Goal: Information Seeking & Learning: Learn about a topic

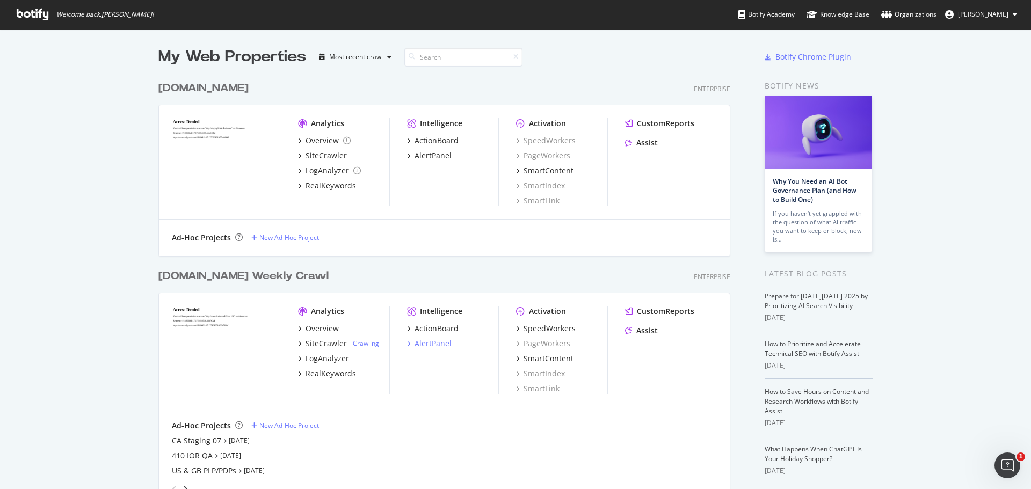
click at [419, 344] on div "AlertPanel" at bounding box center [433, 343] width 37 height 11
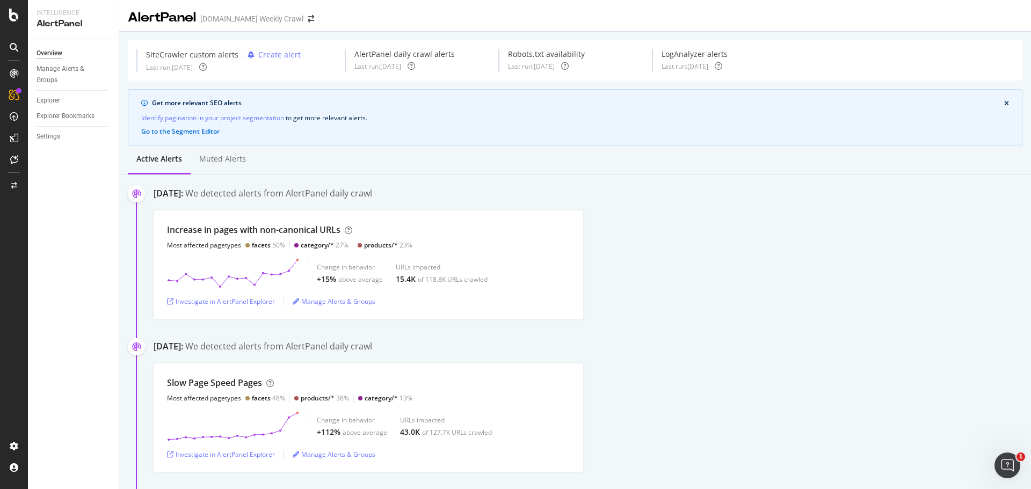
click at [47, 24] on div "AlertPanel" at bounding box center [74, 24] width 74 height 12
click at [3, 29] on div at bounding box center [14, 244] width 28 height 489
click at [12, 6] on div at bounding box center [14, 244] width 28 height 489
click at [12, 20] on icon at bounding box center [14, 15] width 10 height 13
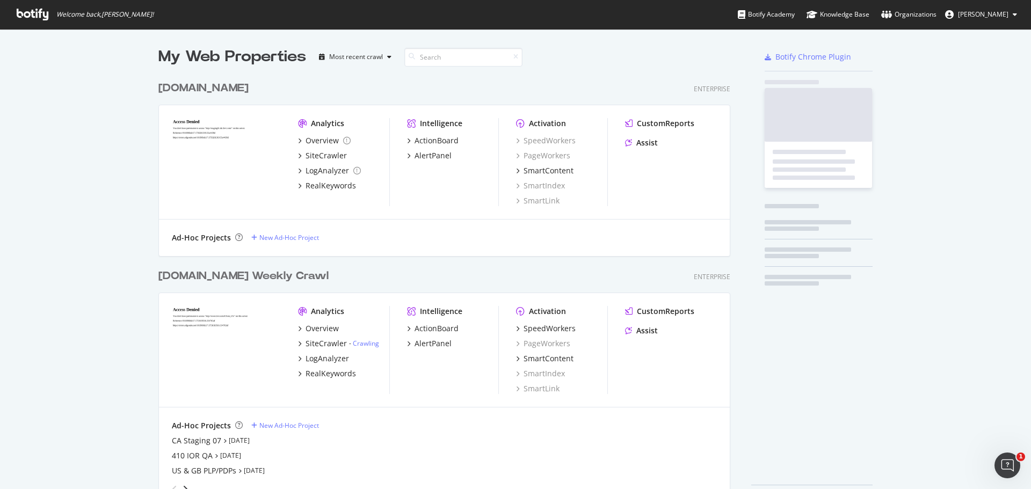
scroll to position [481, 1015]
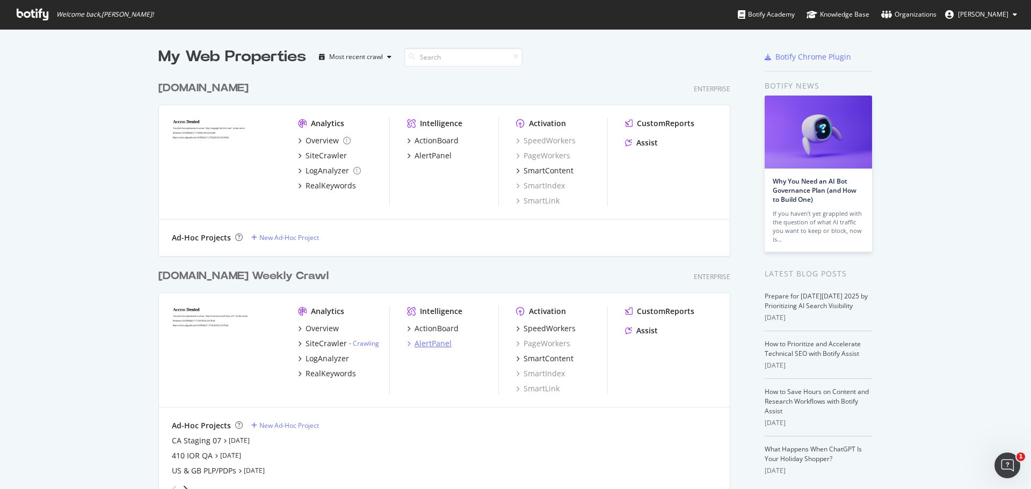
click at [425, 345] on div "AlertPanel" at bounding box center [433, 343] width 37 height 11
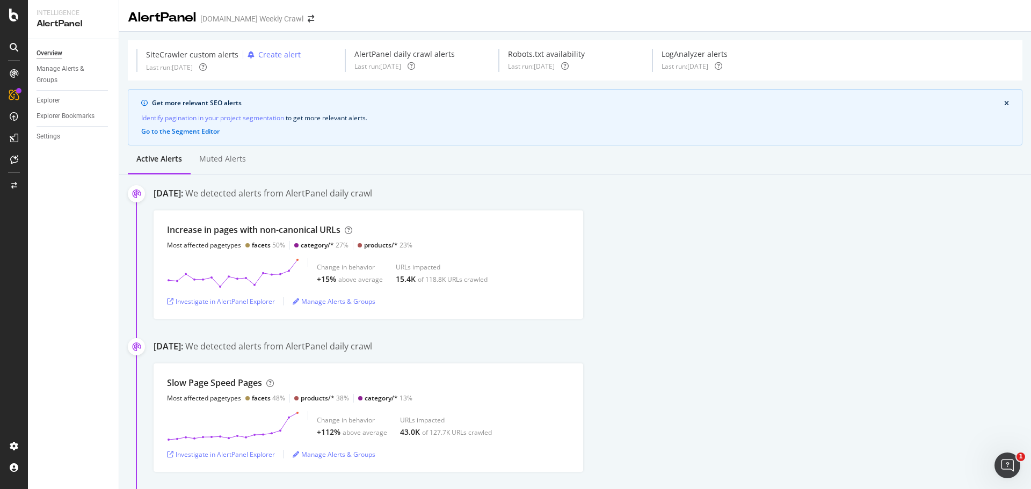
click at [248, 200] on div "[DATE]: We detected alerts from AlertPanel daily crawl" at bounding box center [593, 194] width 878 height 15
click at [248, 196] on div "We detected alerts from AlertPanel daily crawl" at bounding box center [278, 193] width 187 height 12
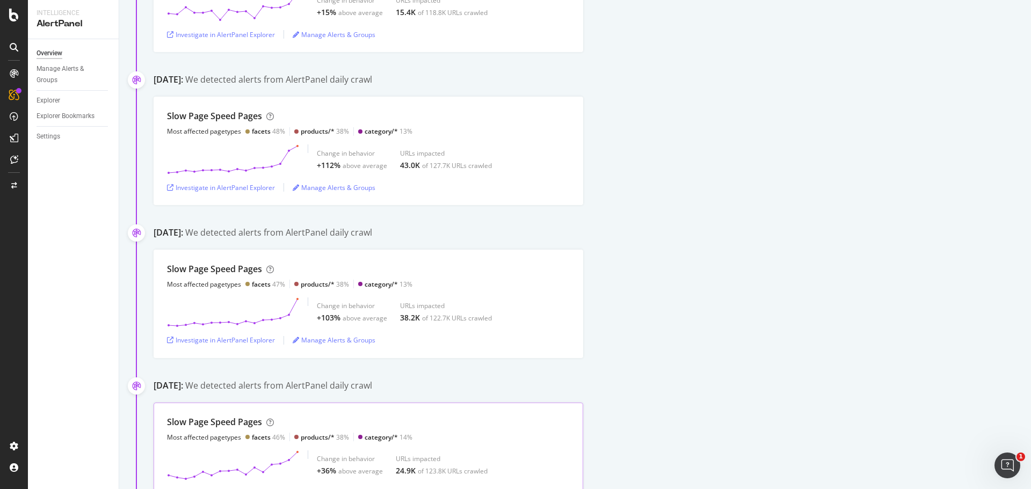
scroll to position [54, 0]
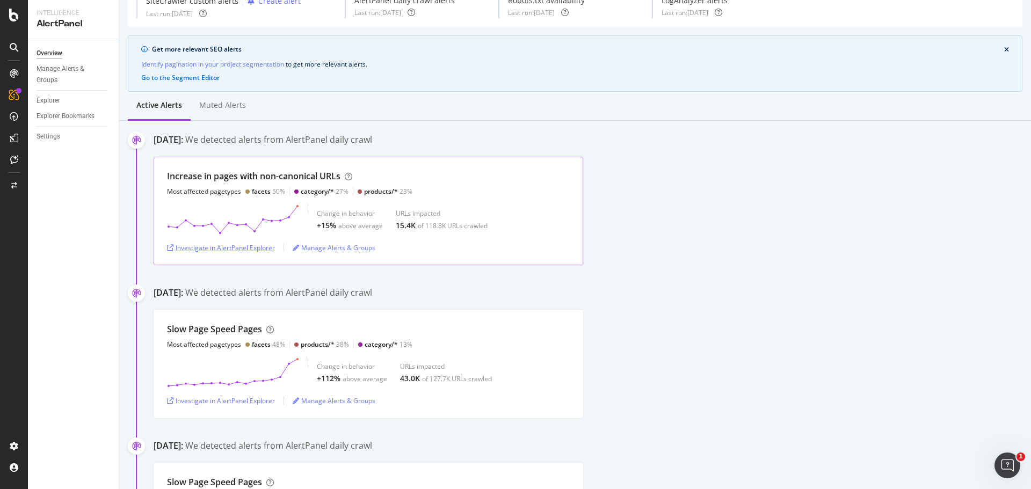
click at [242, 250] on div "Investigate in AlertPanel Explorer" at bounding box center [221, 247] width 108 height 9
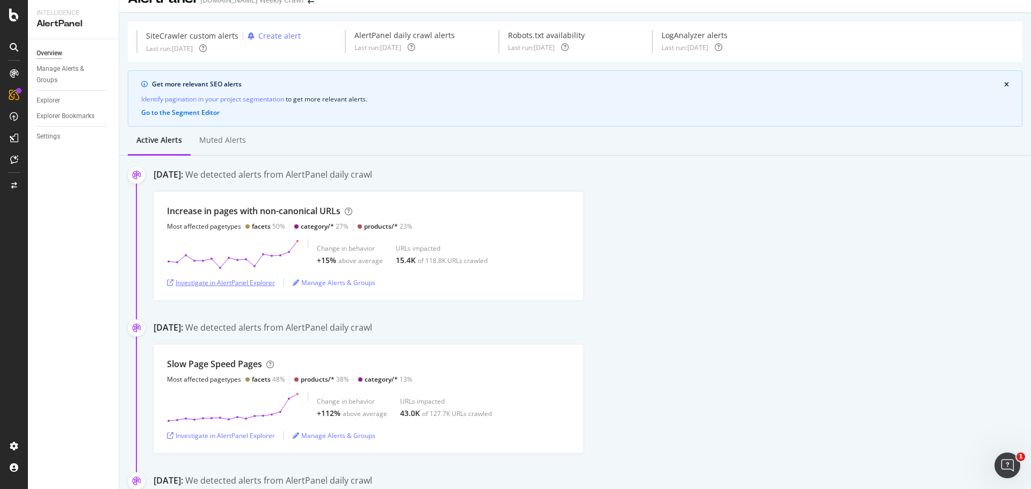
scroll to position [0, 0]
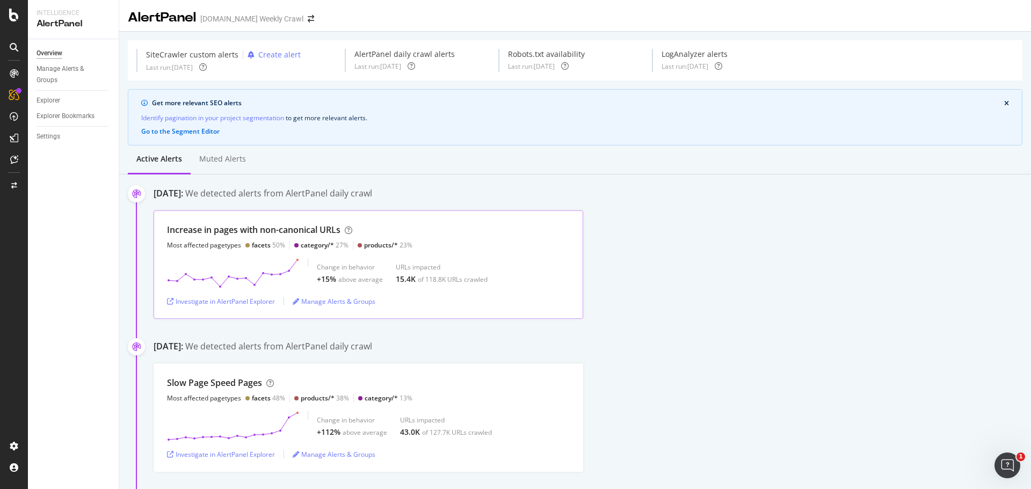
click at [228, 231] on div "Increase in pages with non-canonical URLs" at bounding box center [253, 230] width 173 height 12
copy div "Increase in pages with non-canonical URLs"
click at [55, 142] on div "AlertPanel" at bounding box center [57, 140] width 34 height 11
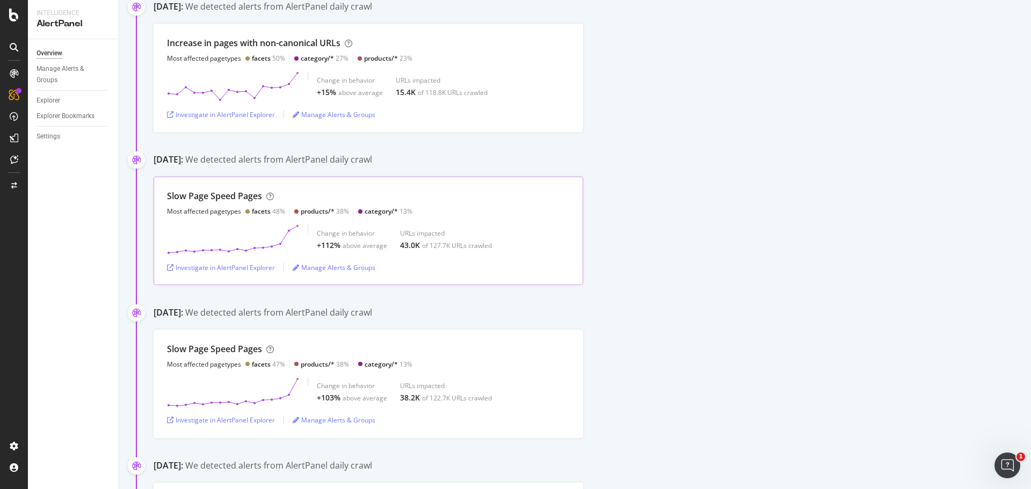
scroll to position [161, 0]
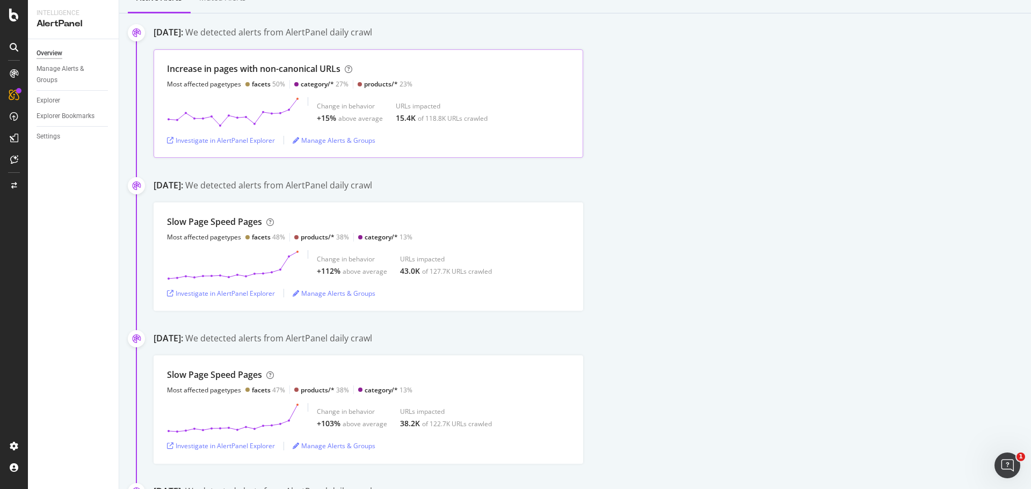
click at [254, 67] on div "Increase in pages with non-canonical URLs" at bounding box center [253, 69] width 173 height 12
click at [222, 137] on div "Investigate in AlertPanel Explorer" at bounding box center [221, 140] width 108 height 9
click at [591, 267] on div "Slow Page Speed Pages Most affected pagetypes facets 48% products/* 38% categor…" at bounding box center [593, 256] width 878 height 108
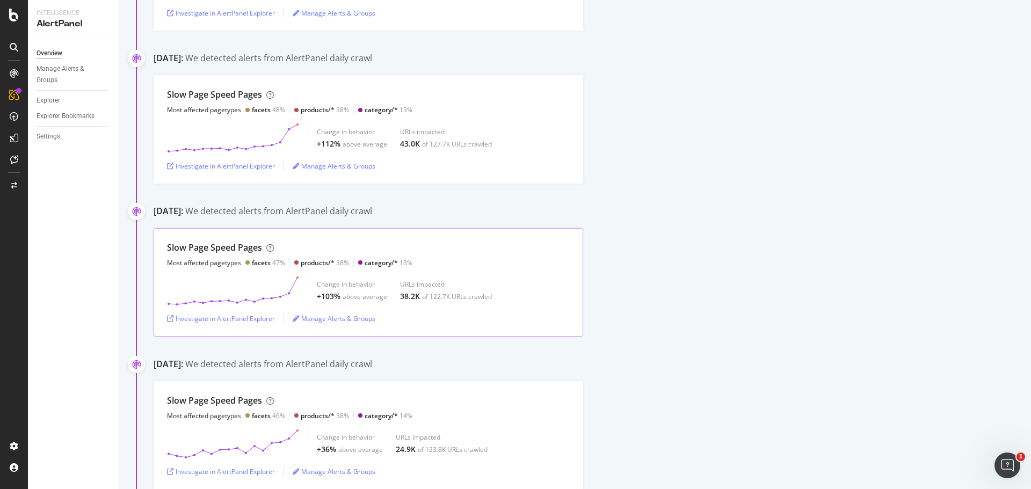
scroll to position [322, 0]
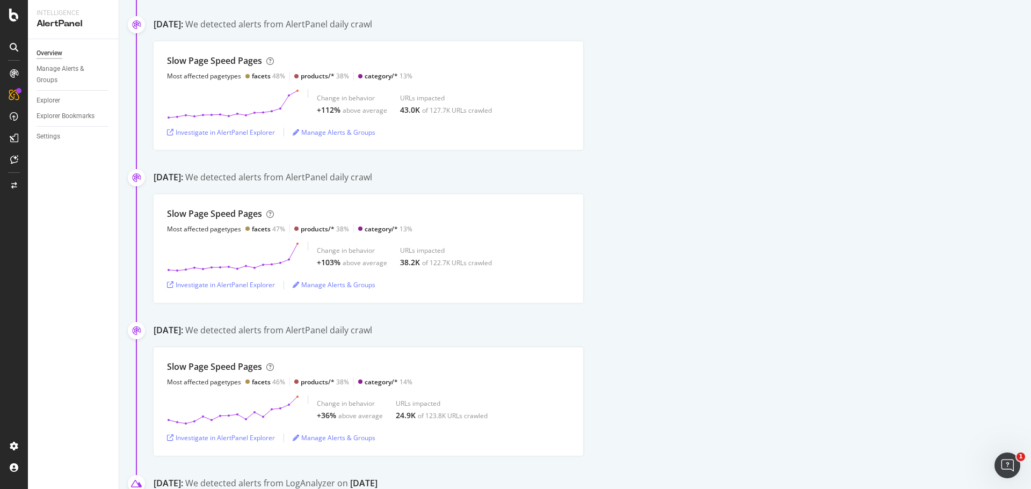
click at [248, 336] on div "We detected alerts from AlertPanel daily crawl" at bounding box center [278, 330] width 187 height 12
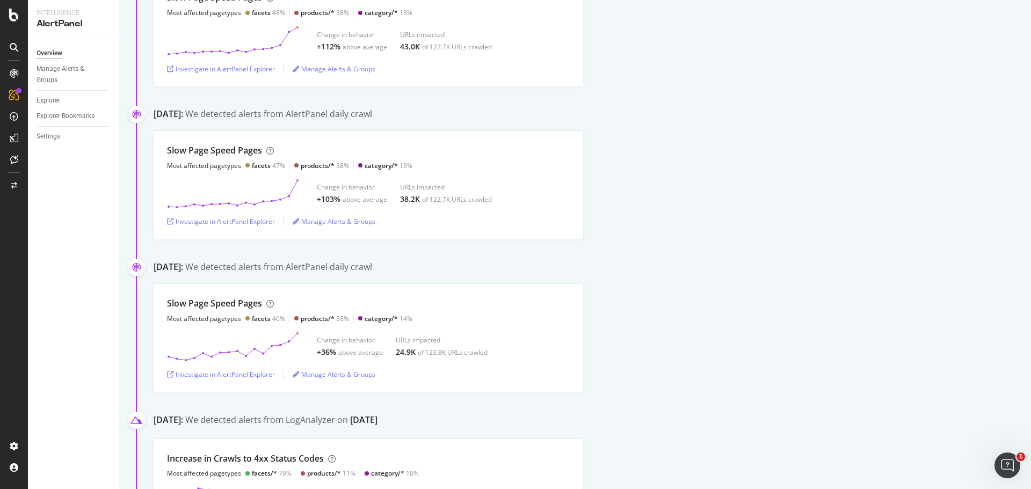
scroll to position [483, 0]
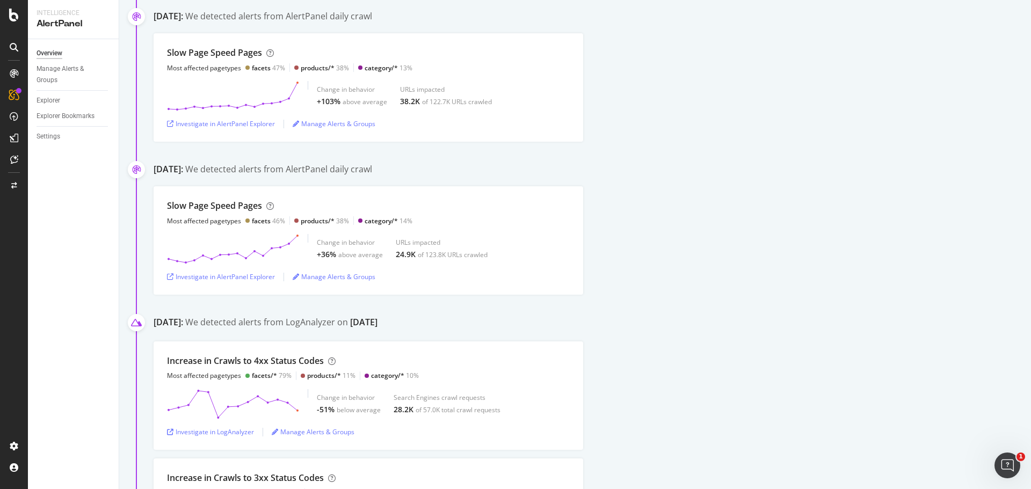
click at [280, 321] on div "We detected alerts from LogAnalyzer on [DATE]" at bounding box center [281, 323] width 192 height 15
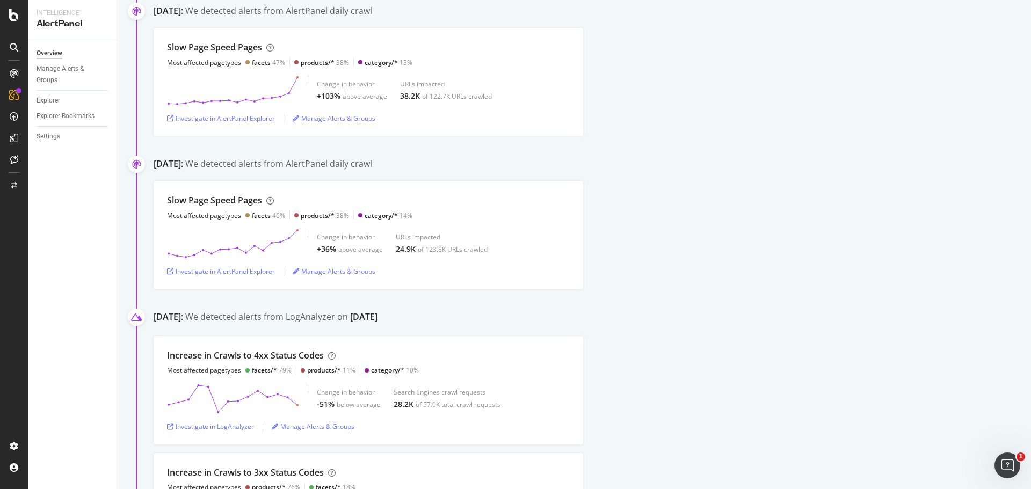
scroll to position [430, 0]
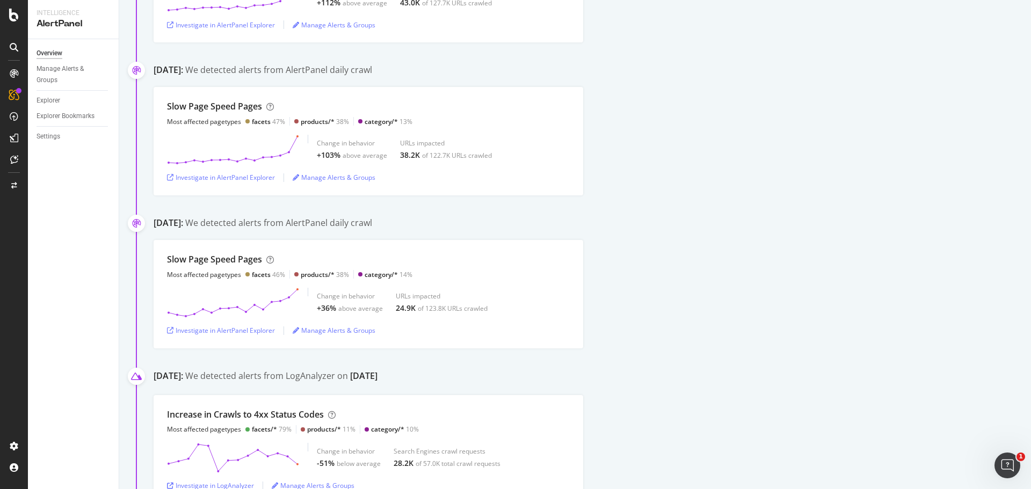
click at [295, 221] on div "We detected alerts from AlertPanel daily crawl" at bounding box center [278, 223] width 187 height 12
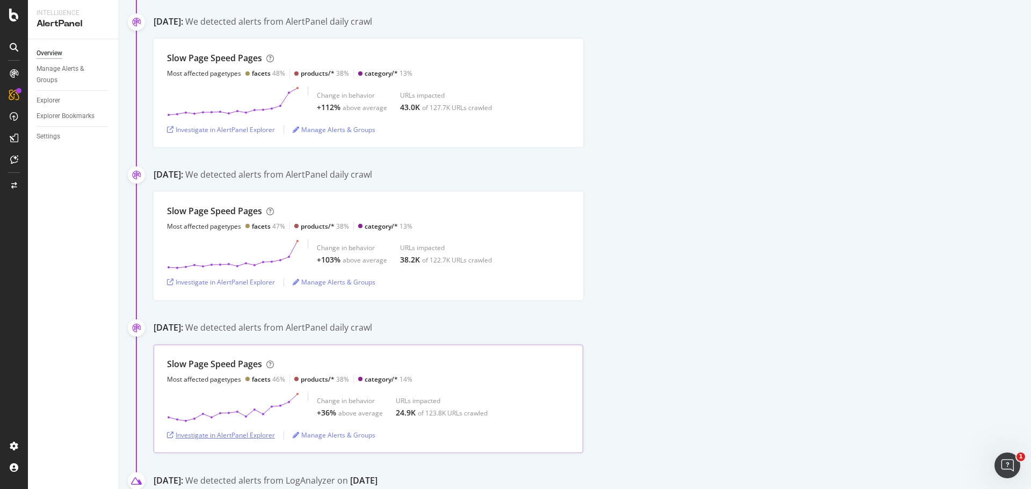
scroll to position [215, 0]
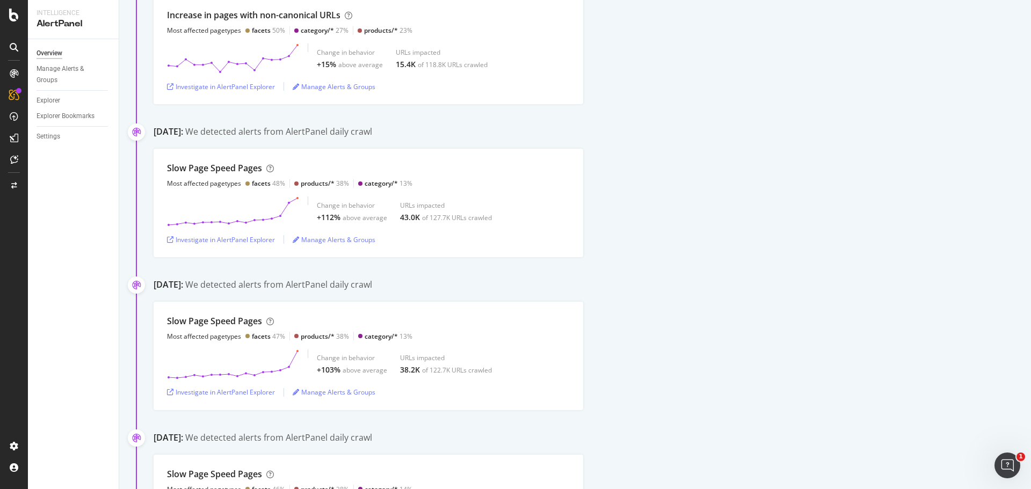
click at [258, 284] on div "We detected alerts from AlertPanel daily crawl" at bounding box center [278, 285] width 187 height 12
click at [261, 285] on div "We detected alerts from AlertPanel daily crawl" at bounding box center [278, 285] width 187 height 12
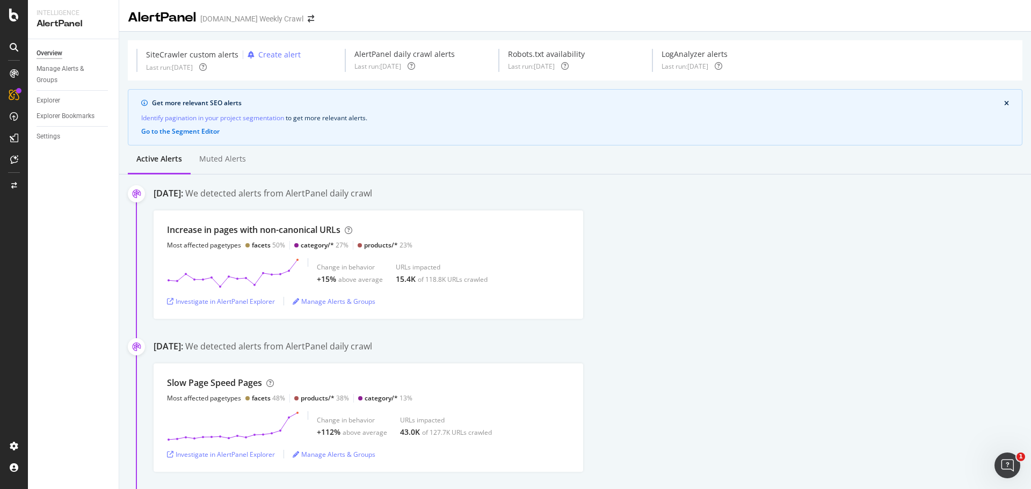
click at [183, 192] on div "[DATE]:" at bounding box center [169, 193] width 30 height 12
click at [164, 198] on div "[DATE]:" at bounding box center [169, 193] width 30 height 12
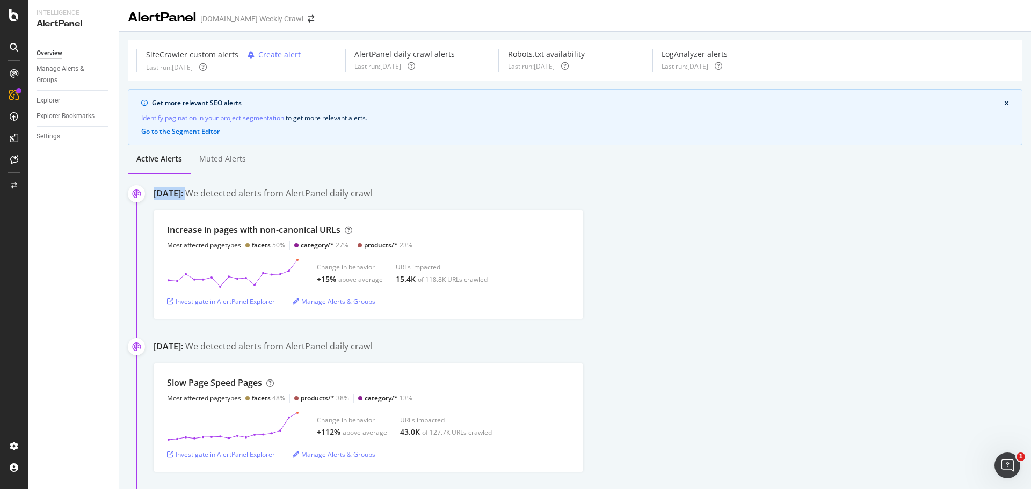
drag, startPoint x: 163, startPoint y: 195, endPoint x: 162, endPoint y: 189, distance: 6.0
click at [163, 195] on div "[DATE]:" at bounding box center [169, 193] width 30 height 12
click at [162, 189] on div "[DATE]:" at bounding box center [169, 193] width 30 height 12
drag, startPoint x: 205, startPoint y: 206, endPoint x: 310, endPoint y: 199, distance: 105.5
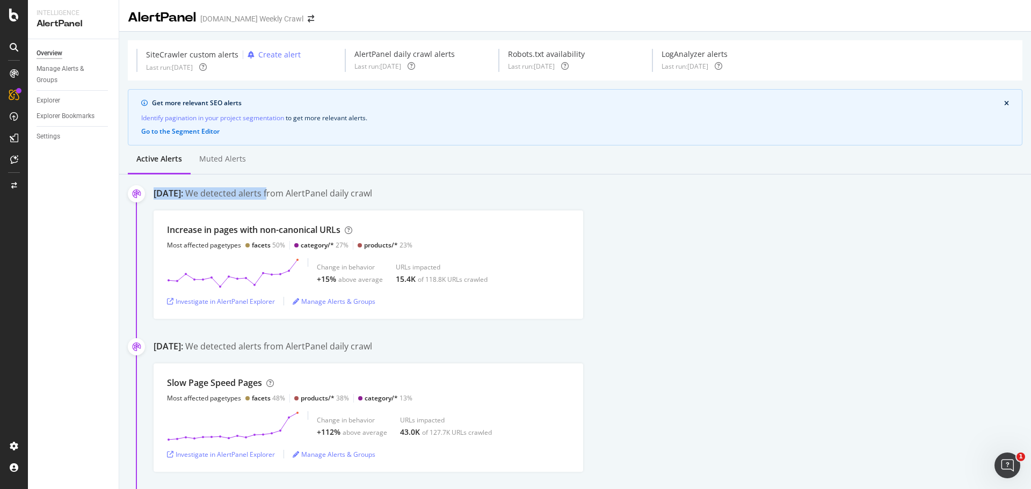
click at [310, 199] on div "[DATE]: We detected alerts from AlertPanel daily crawl" at bounding box center [593, 194] width 878 height 15
click at [310, 199] on div "We detected alerts from AlertPanel daily crawl" at bounding box center [278, 193] width 187 height 12
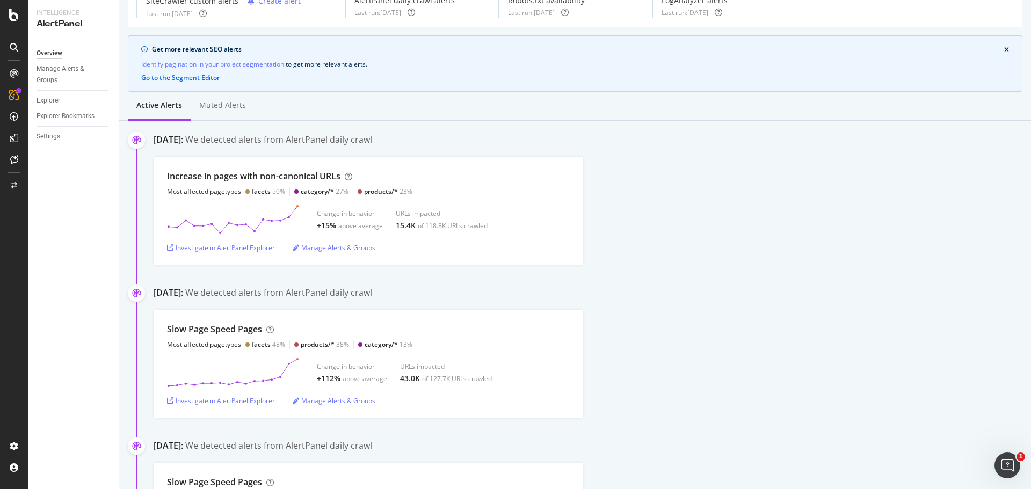
scroll to position [215, 0]
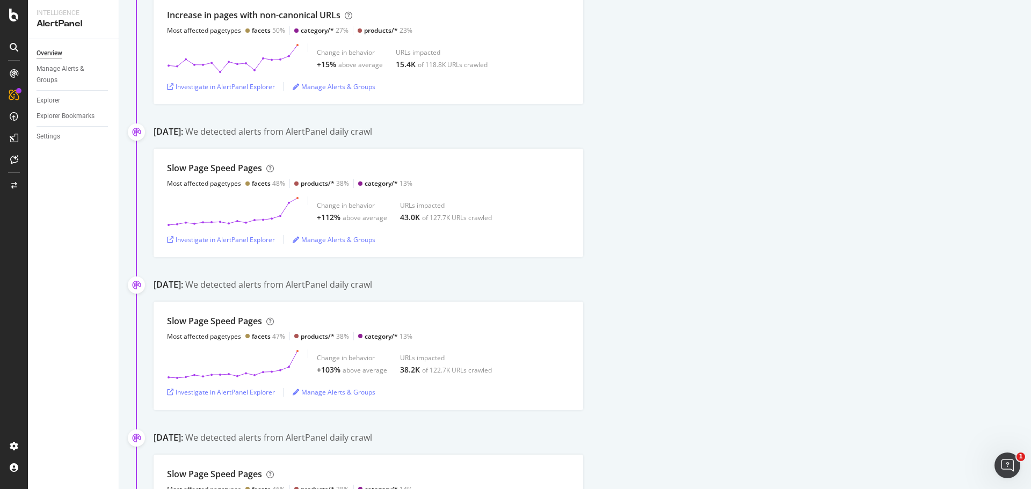
click at [183, 290] on div "[DATE]:" at bounding box center [169, 285] width 30 height 12
click at [183, 288] on div "[DATE]:" at bounding box center [169, 285] width 30 height 12
drag, startPoint x: 249, startPoint y: 284, endPoint x: 354, endPoint y: 287, distance: 105.3
click at [354, 288] on div "We detected alerts from AlertPanel daily crawl" at bounding box center [278, 285] width 187 height 12
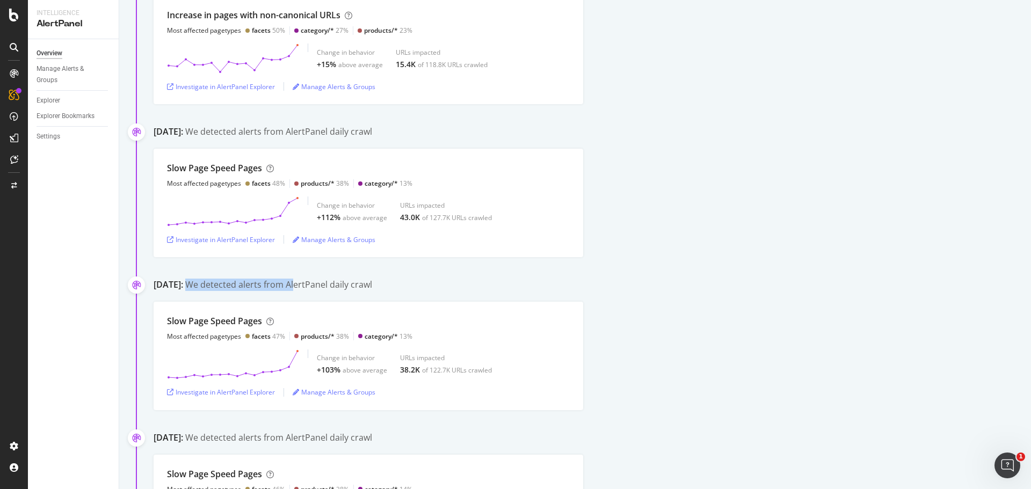
click at [353, 287] on div "We detected alerts from AlertPanel daily crawl" at bounding box center [278, 285] width 187 height 12
click at [350, 288] on div "We detected alerts from AlertPanel daily crawl" at bounding box center [278, 285] width 187 height 12
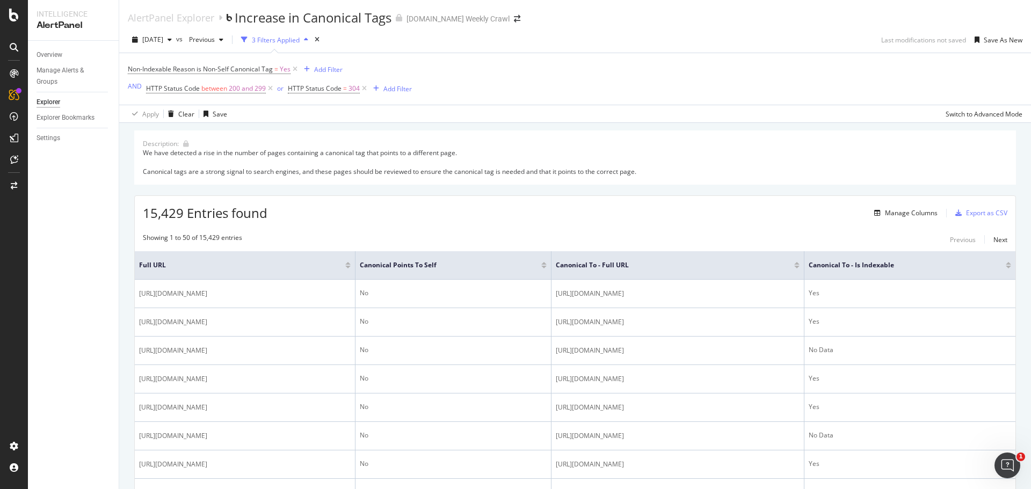
click at [603, 234] on div "Showing 1 to 50 of 15,429 entries Previous Next" at bounding box center [575, 239] width 881 height 13
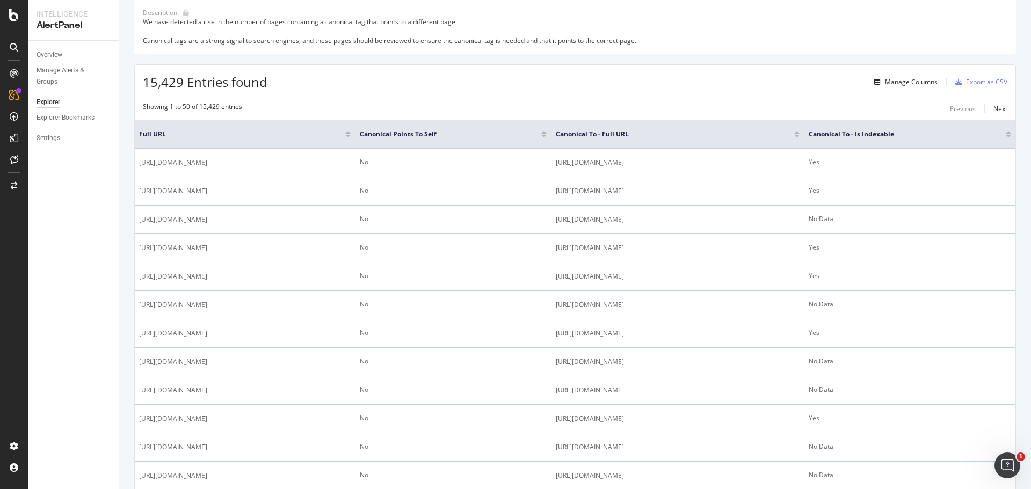
scroll to position [161, 0]
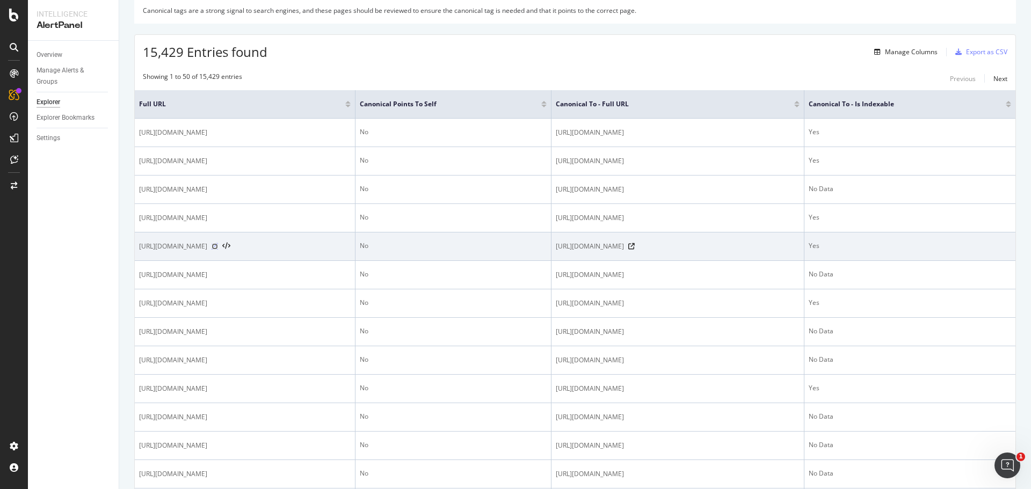
click at [218, 250] on icon at bounding box center [215, 246] width 6 height 6
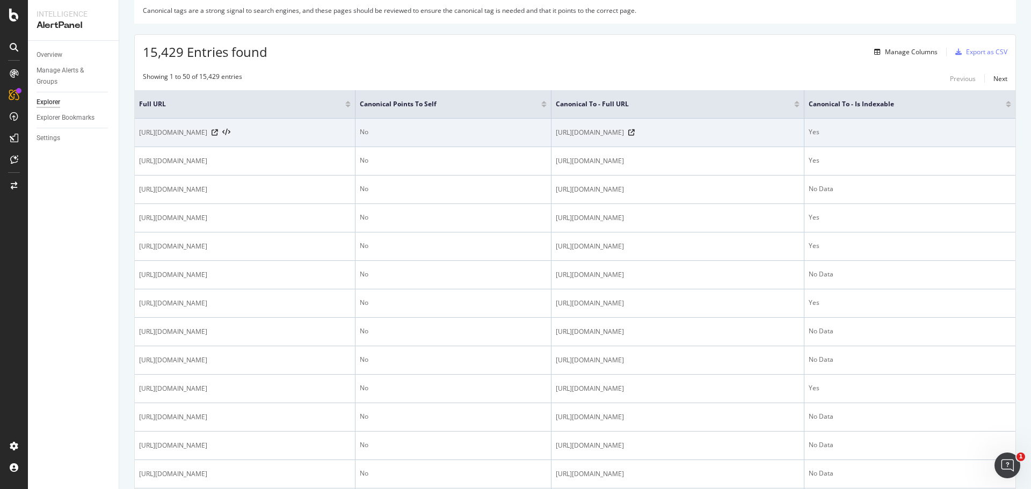
click at [624, 131] on span "https://www.levi.com/AD/en/accessories/men/men-bags-accessories/c/levi_accessor…" at bounding box center [590, 132] width 68 height 11
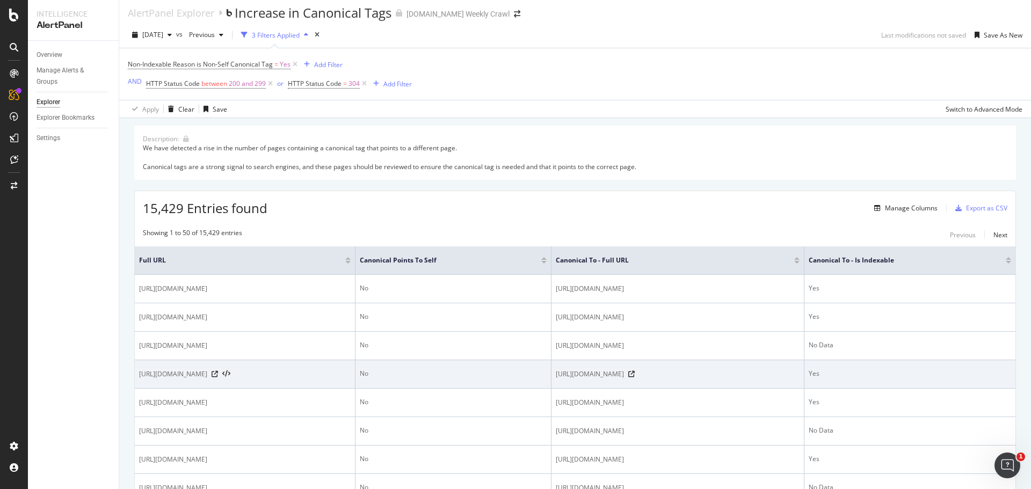
scroll to position [0, 0]
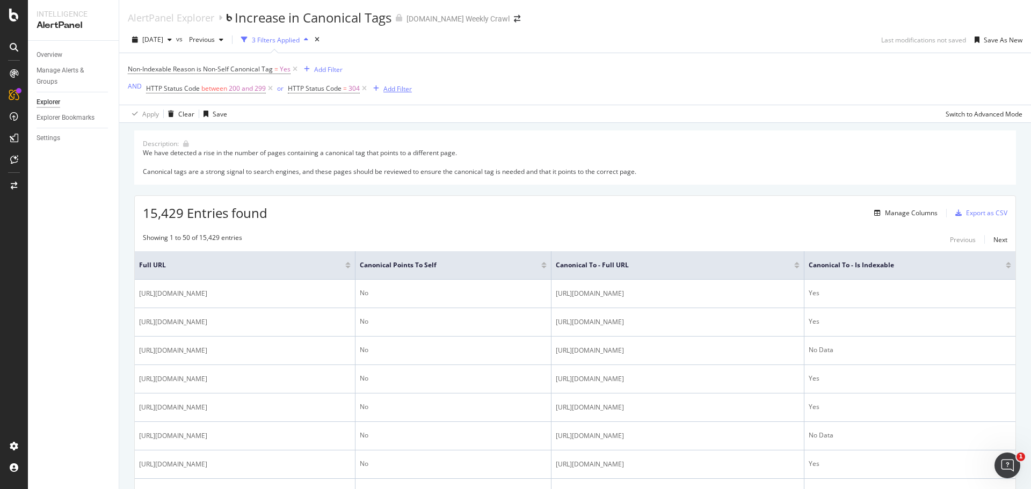
click at [399, 90] on div "Add Filter" at bounding box center [397, 88] width 28 height 9
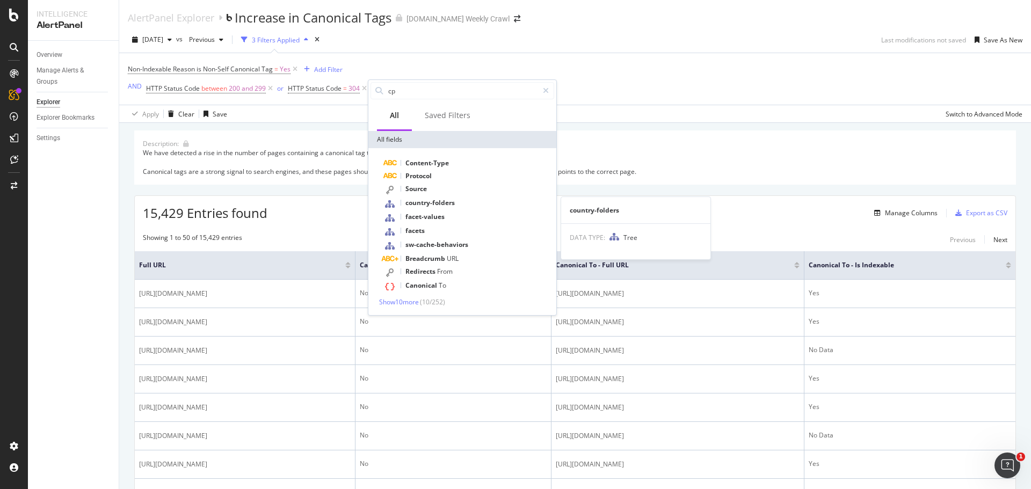
type input "c"
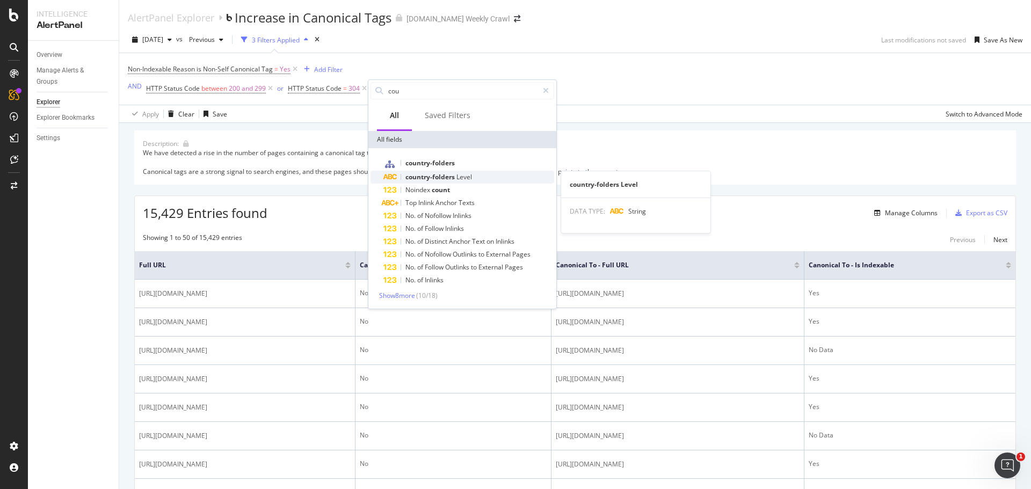
type input "cou"
click at [446, 182] on div "country-folders Level" at bounding box center [468, 177] width 171 height 13
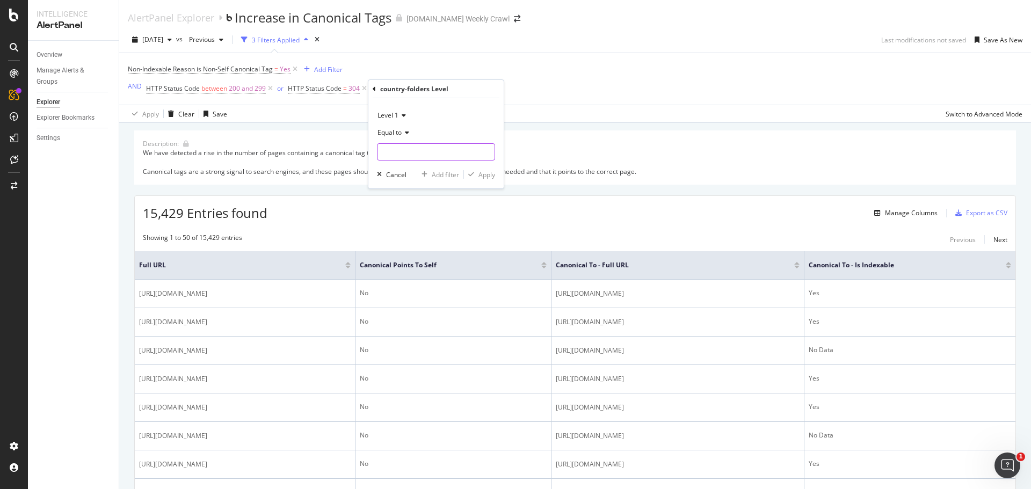
click at [460, 146] on input "text" at bounding box center [436, 151] width 117 height 17
type input "ad"
click at [488, 150] on icon at bounding box center [487, 152] width 6 height 8
click at [445, 152] on input "text" at bounding box center [436, 151] width 117 height 17
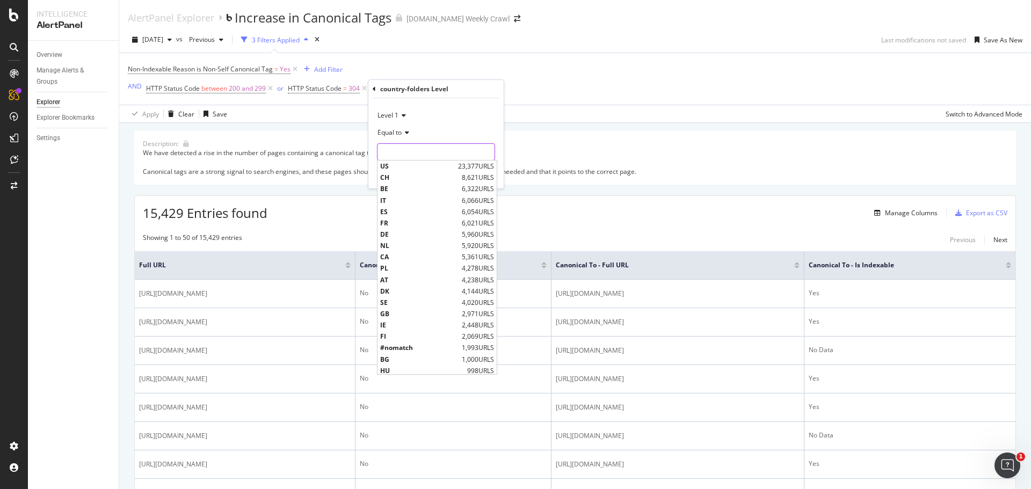
click at [413, 160] on input "text" at bounding box center [436, 151] width 117 height 17
click at [418, 171] on span "US" at bounding box center [417, 166] width 75 height 9
type input "US"
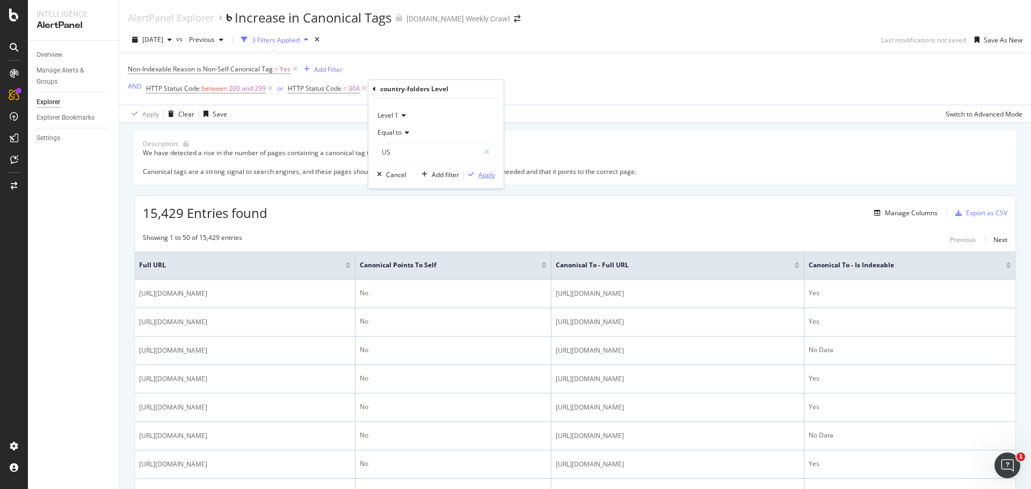
click at [487, 179] on div "Apply" at bounding box center [479, 175] width 31 height 10
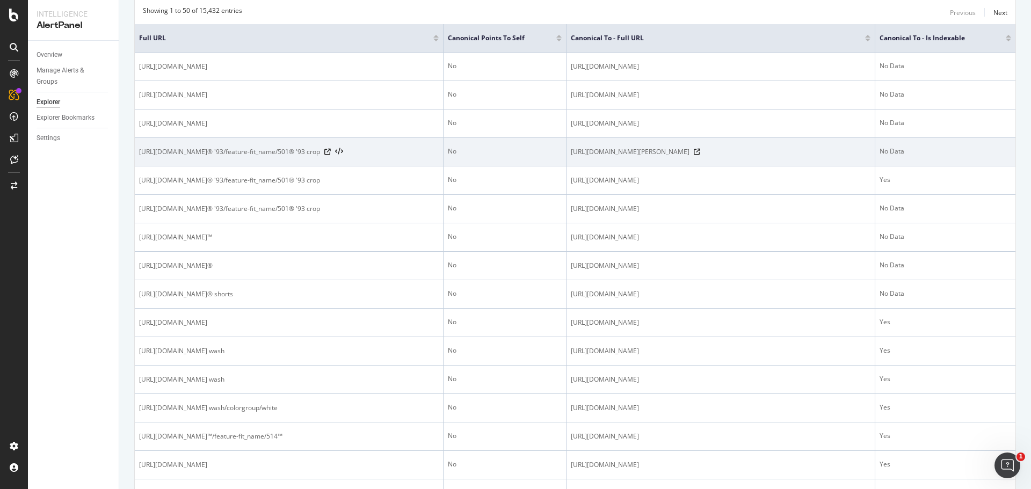
scroll to position [269, 0]
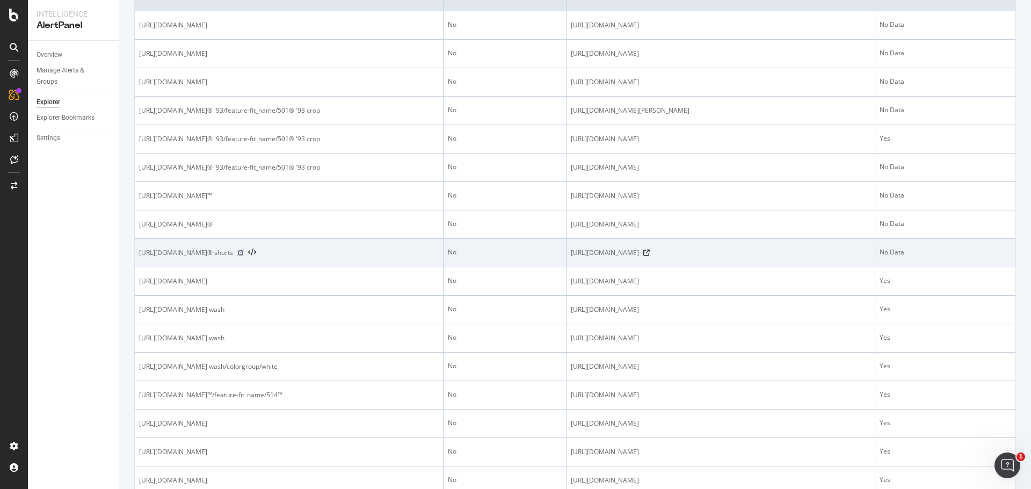
click at [244, 256] on icon at bounding box center [240, 253] width 6 height 6
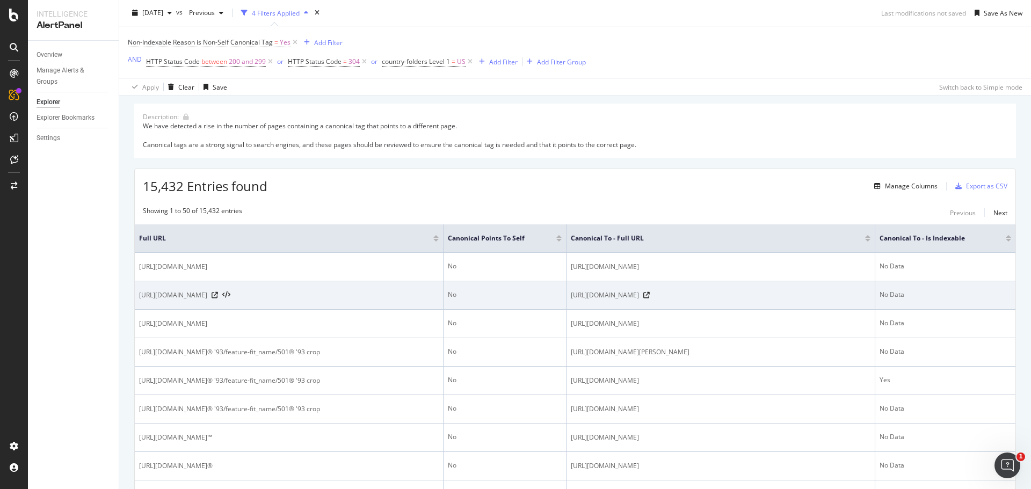
scroll to position [0, 0]
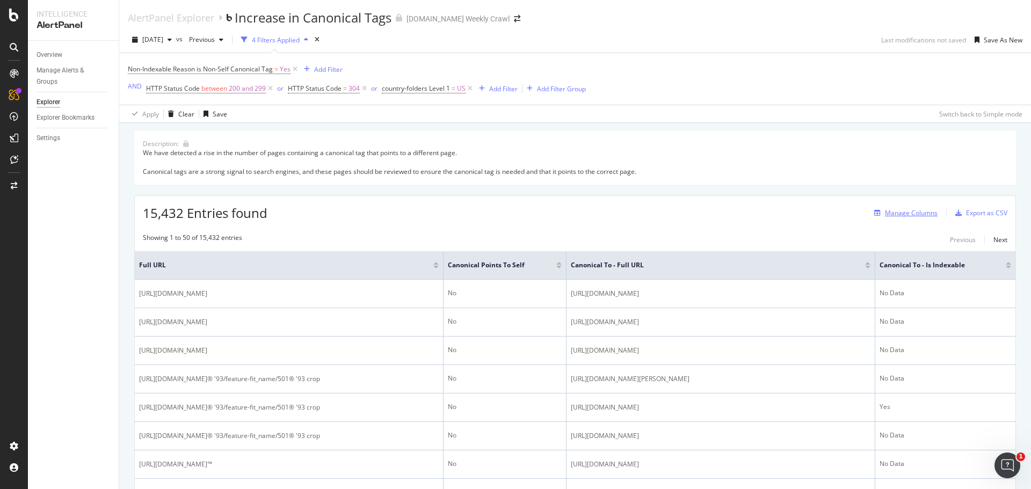
click at [892, 211] on div "Manage Columns" at bounding box center [911, 212] width 53 height 9
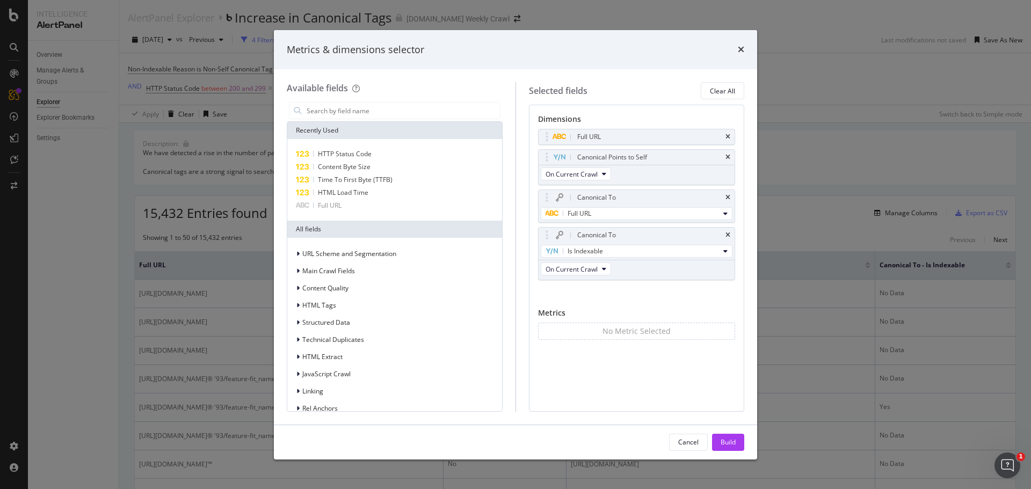
click at [583, 291] on div "Full URL Canonical Points to Self On Current Crawl Canonical To Full URL Canoni…" at bounding box center [637, 216] width 198 height 175
click at [345, 106] on input "modal" at bounding box center [403, 111] width 194 height 16
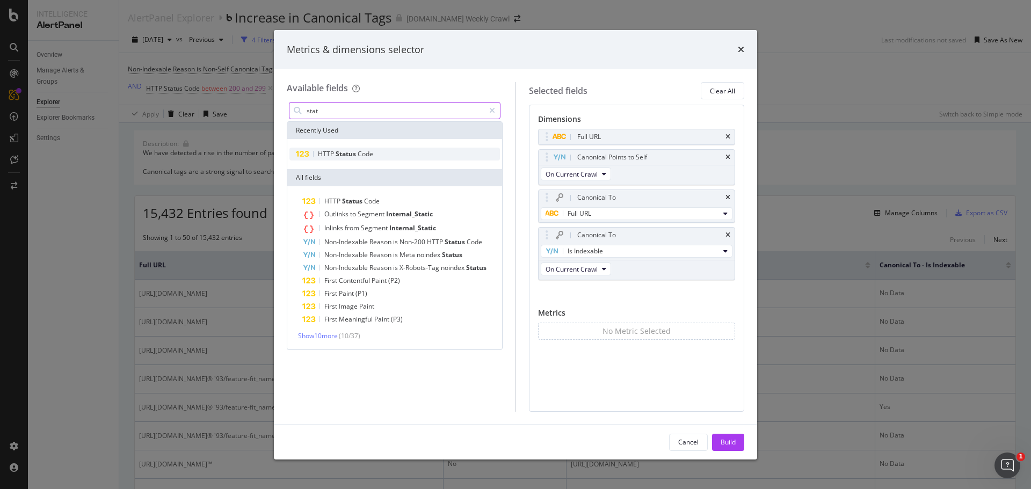
type input "stat"
click at [348, 157] on span "Status" at bounding box center [347, 153] width 22 height 9
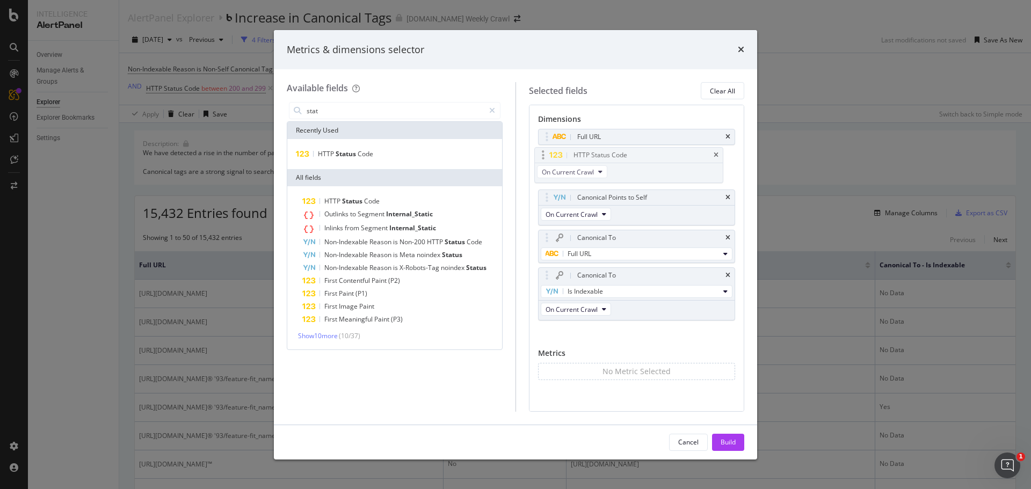
drag, startPoint x: 654, startPoint y: 292, endPoint x: 650, endPoint y: 155, distance: 137.6
click at [650, 155] on body "Intelligence AlertPanel Overview Manage Alerts & Groups Explorer Explorer Bookm…" at bounding box center [515, 244] width 1031 height 489
click at [732, 436] on div "Build" at bounding box center [728, 443] width 15 height 16
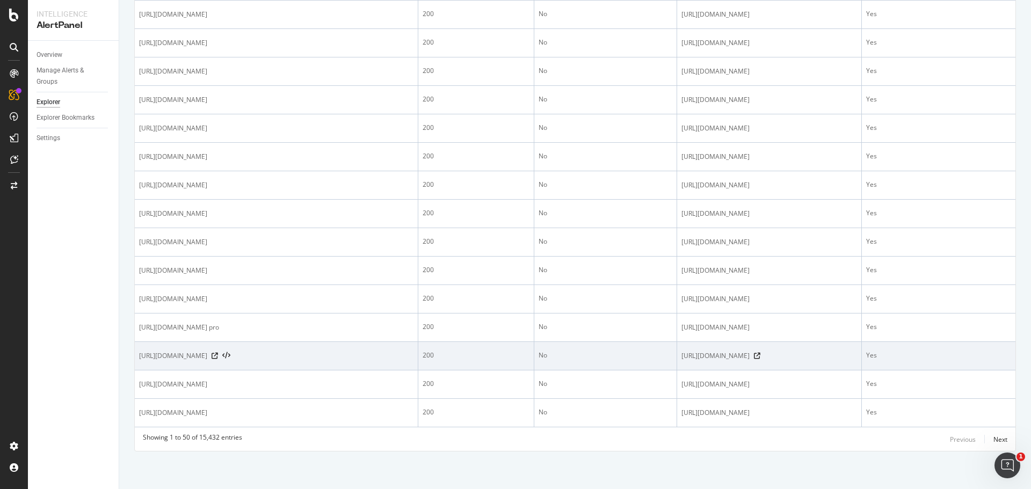
scroll to position [1823, 0]
click at [218, 353] on icon at bounding box center [215, 356] width 6 height 6
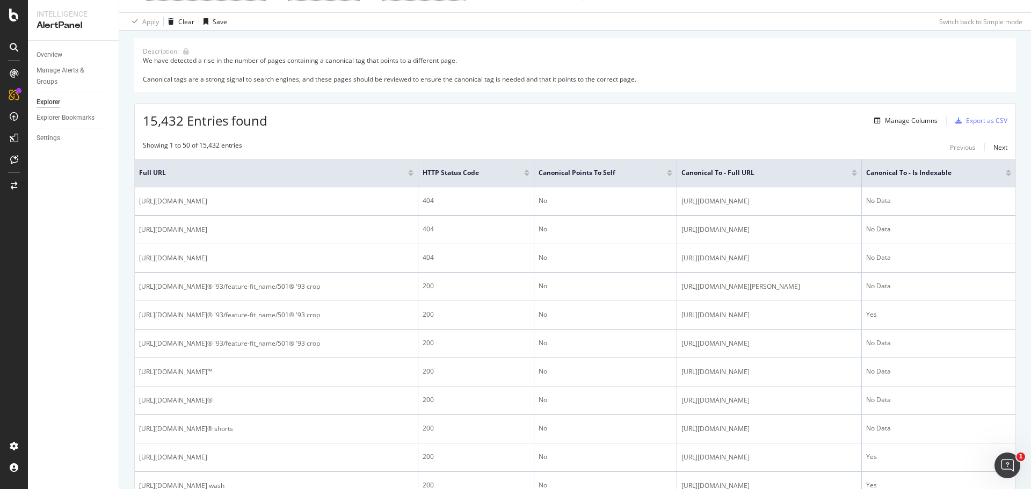
scroll to position [0, 0]
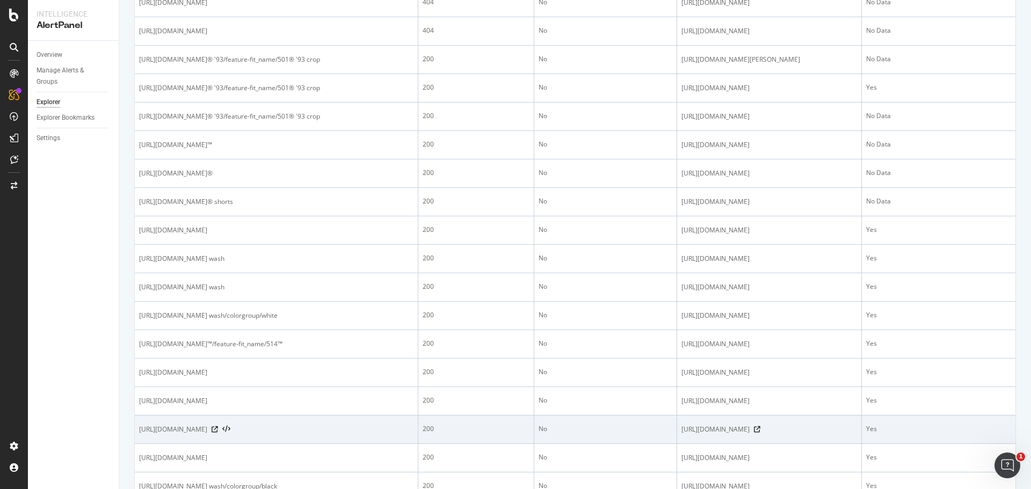
scroll to position [537, 0]
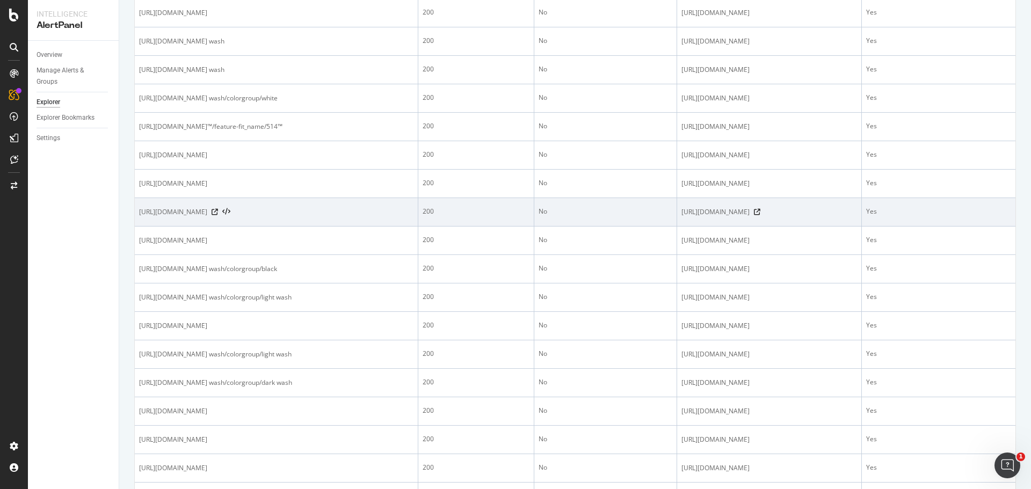
click at [691, 218] on span "https://www.levi.com/US/en_US/clothing/women/sweaters-sweatshirts/c/levi_clothi…" at bounding box center [716, 212] width 68 height 11
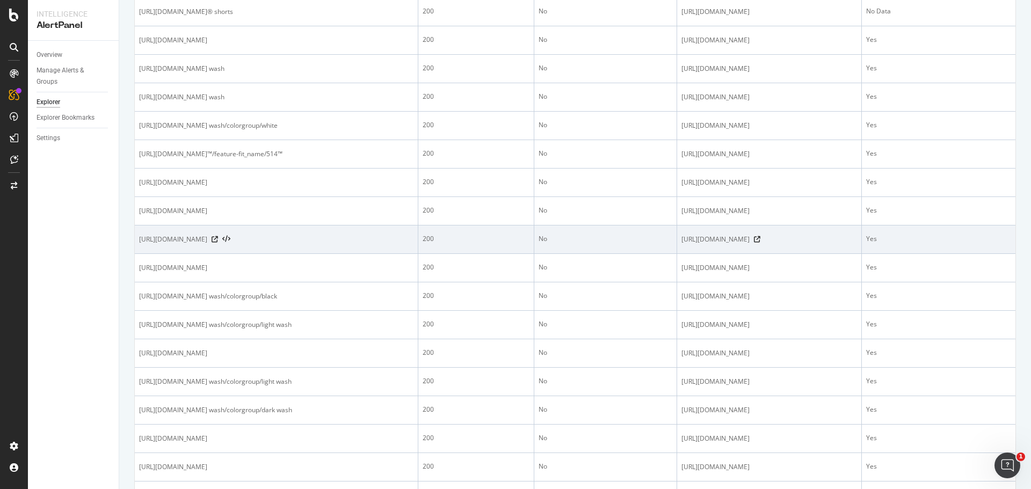
click at [690, 364] on tbody "https://www.levi.com/US/en_US/blog/article/kids-looks-we-love 404 No https://ww…" at bounding box center [575, 481] width 881 height 1423
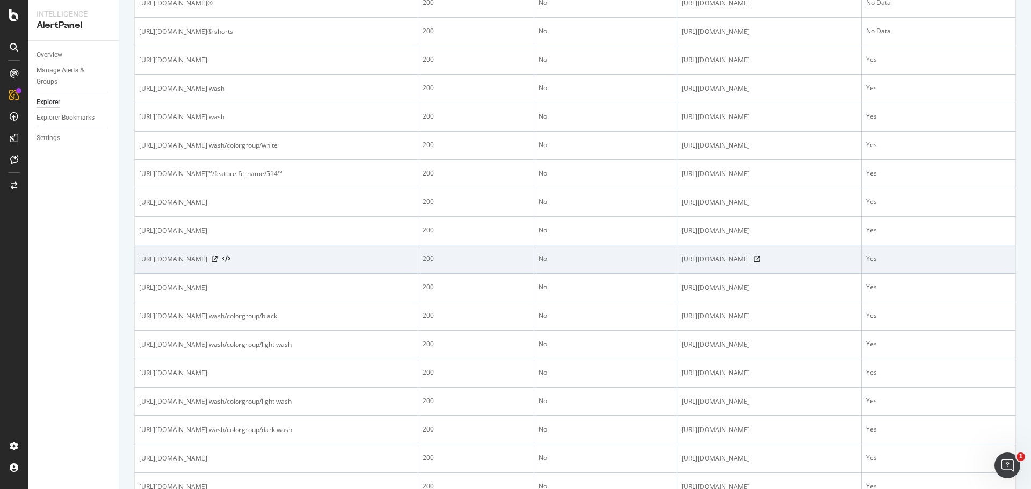
scroll to position [483, 0]
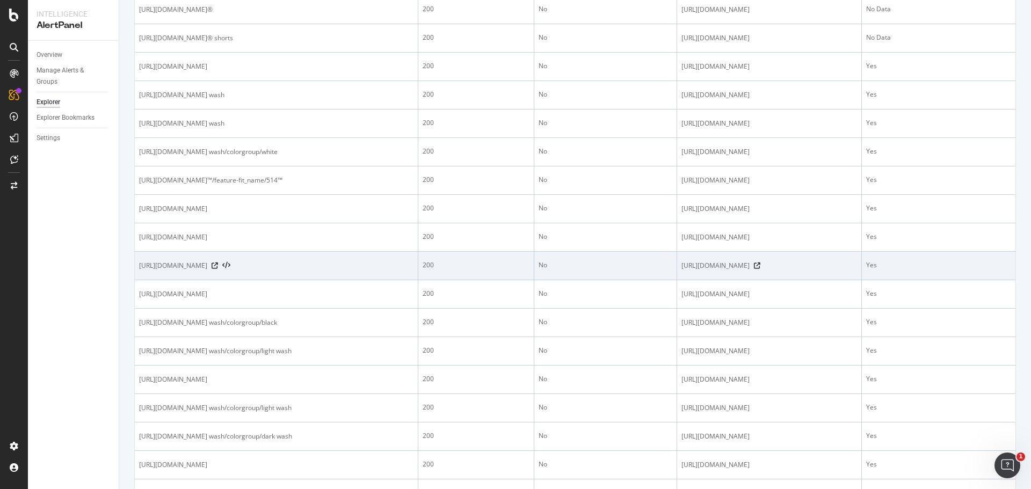
click at [690, 243] on span "https://www.levi.com/US/en_US/clothing/kids/big-boys/c/levi_clothing_kids_big_b…" at bounding box center [716, 237] width 68 height 11
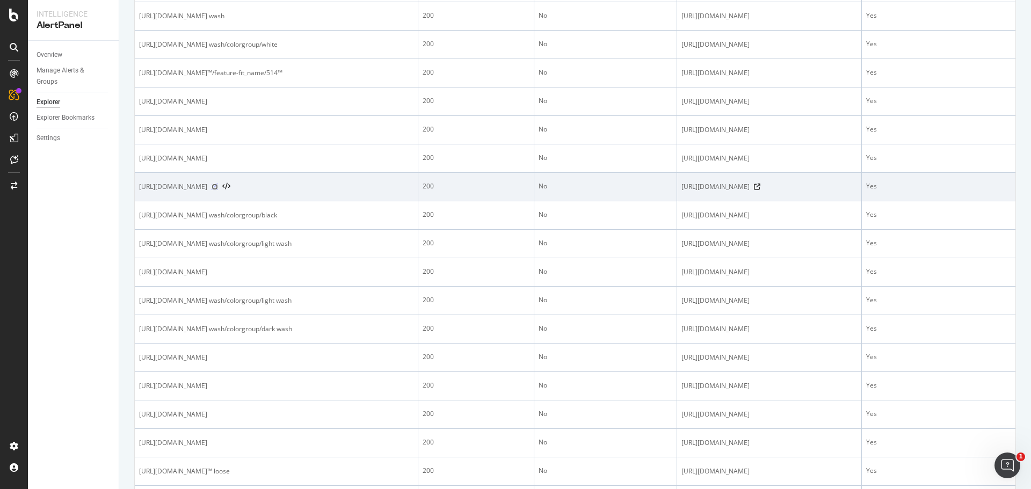
click at [218, 190] on icon at bounding box center [215, 187] width 6 height 6
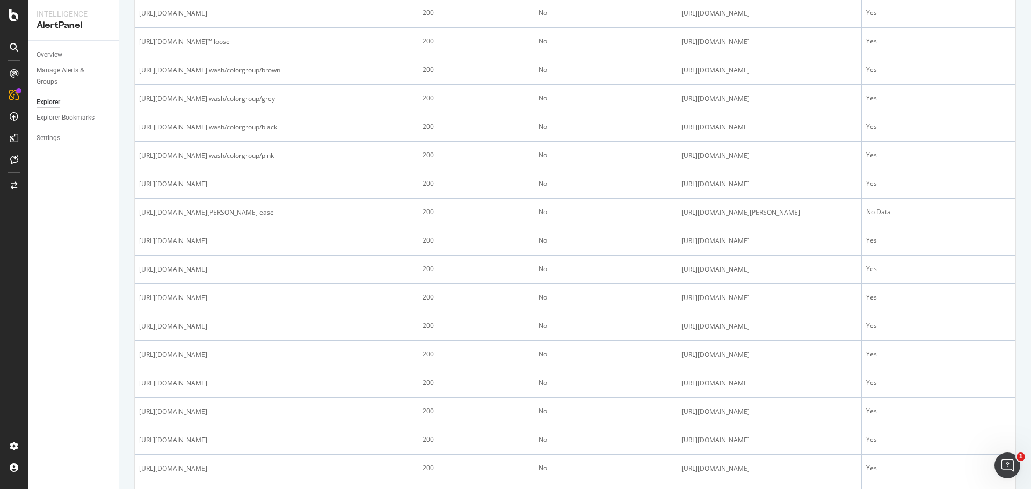
scroll to position [1558, 0]
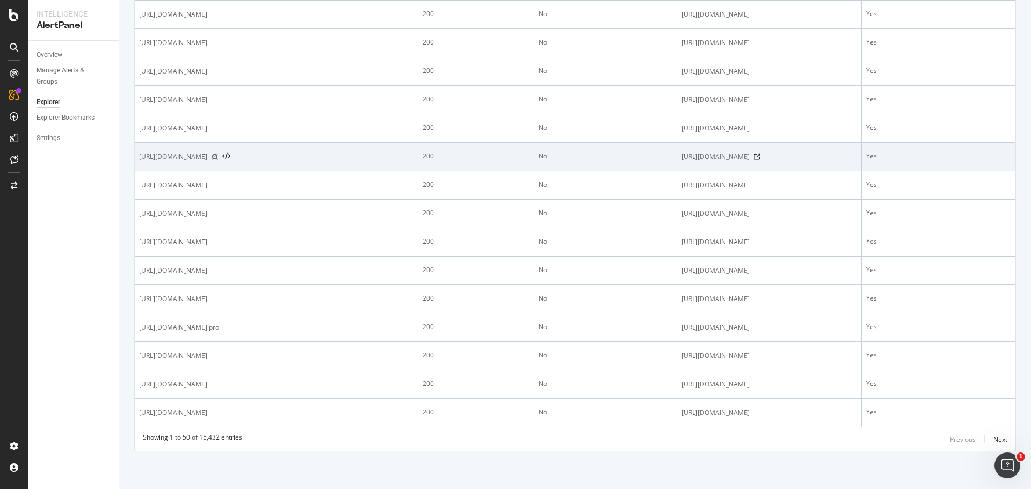
click at [218, 160] on icon at bounding box center [215, 157] width 6 height 6
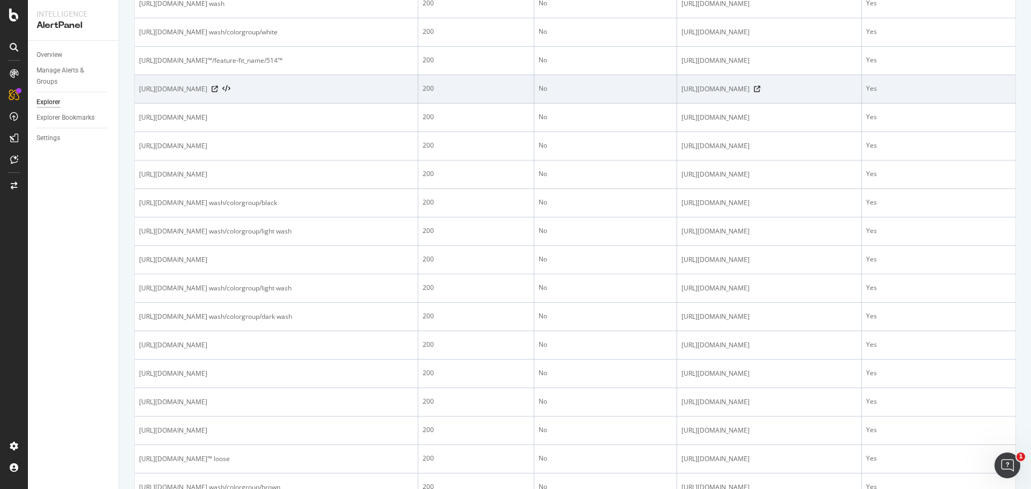
scroll to position [648, 0]
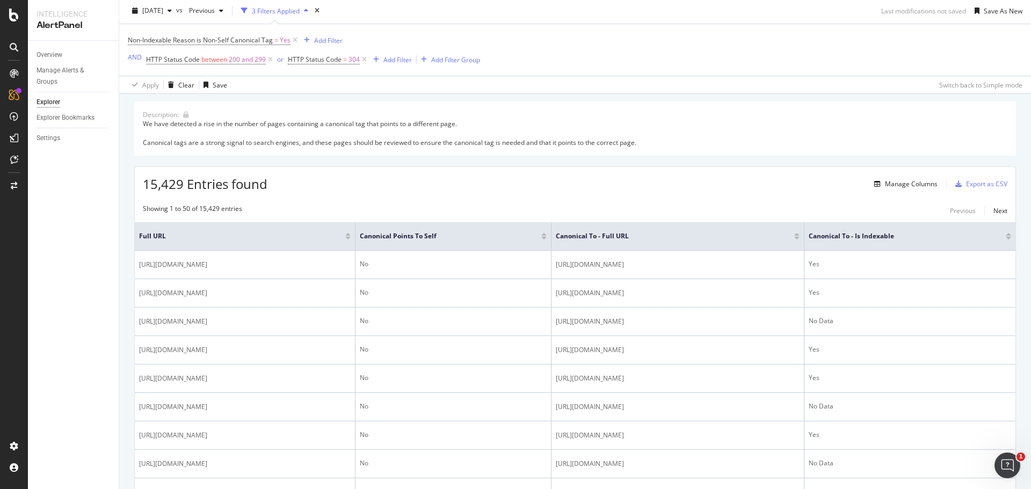
scroll to position [54, 0]
